Goal: Find specific page/section: Find specific page/section

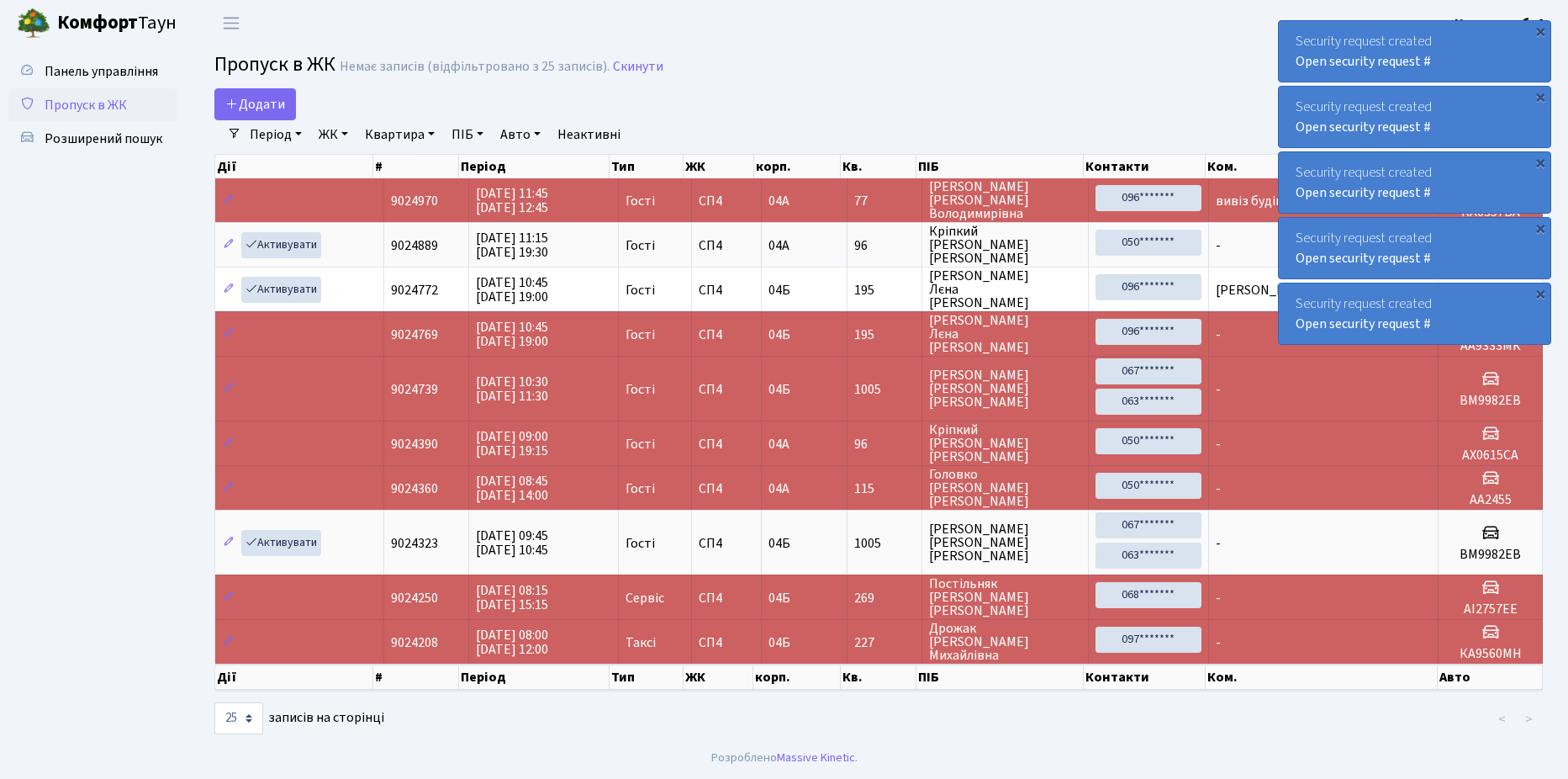
select select "25"
click at [111, 146] on span "Розширений пошук" at bounding box center [103, 138] width 118 height 19
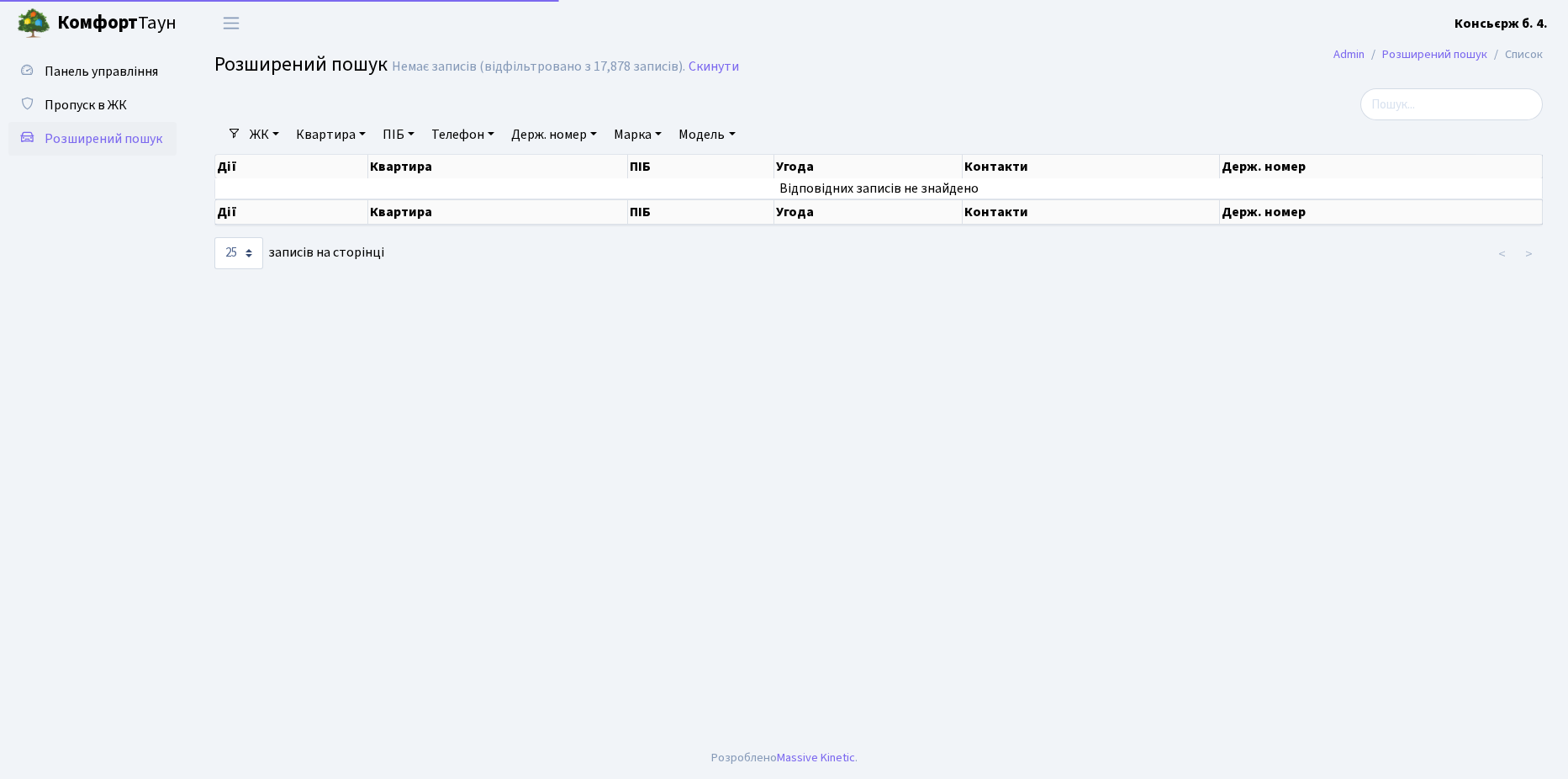
select select "25"
click at [78, 109] on span "Пропуск в ЖК" at bounding box center [86, 105] width 83 height 19
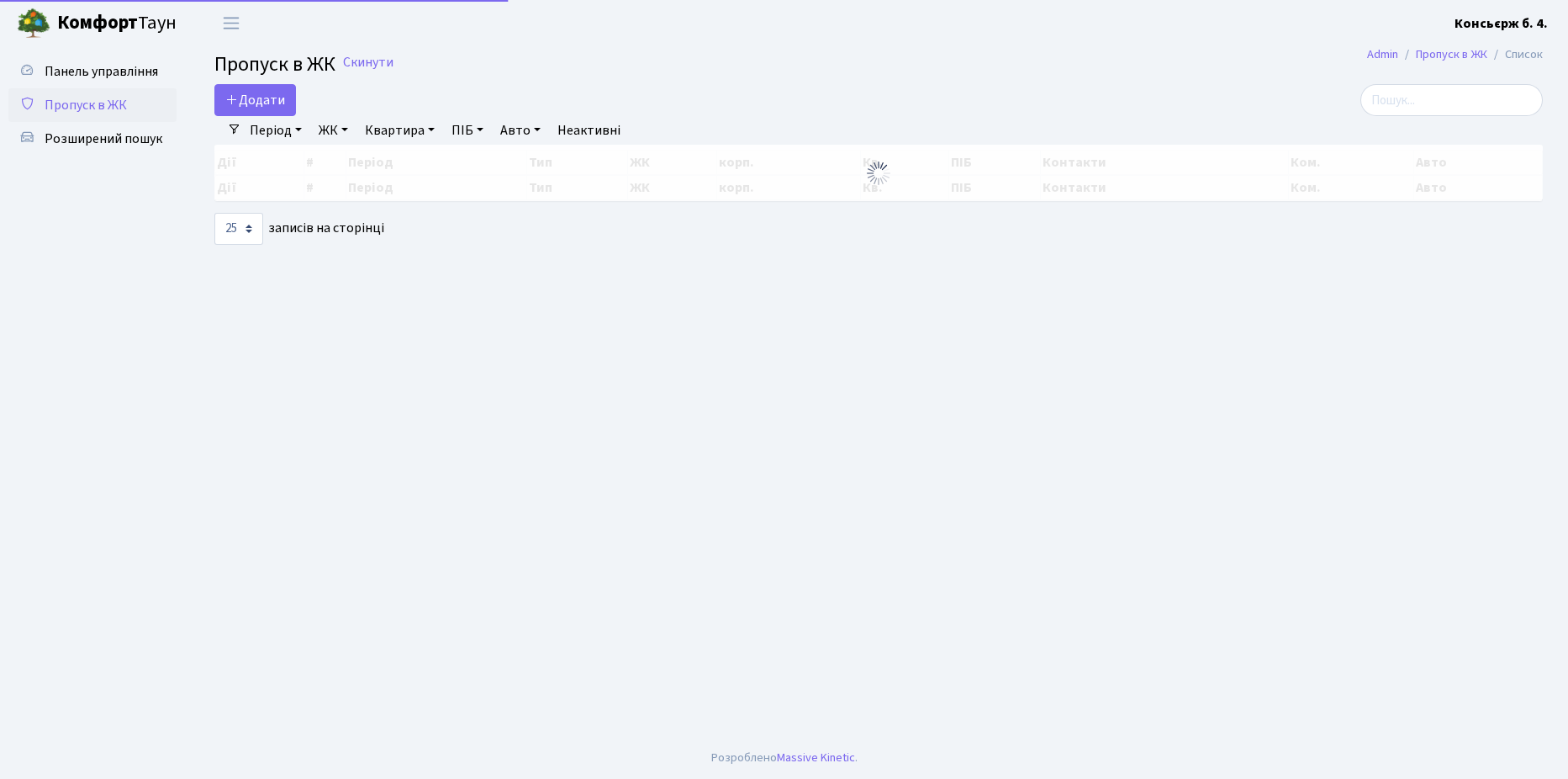
select select "25"
